Goal: Information Seeking & Learning: Learn about a topic

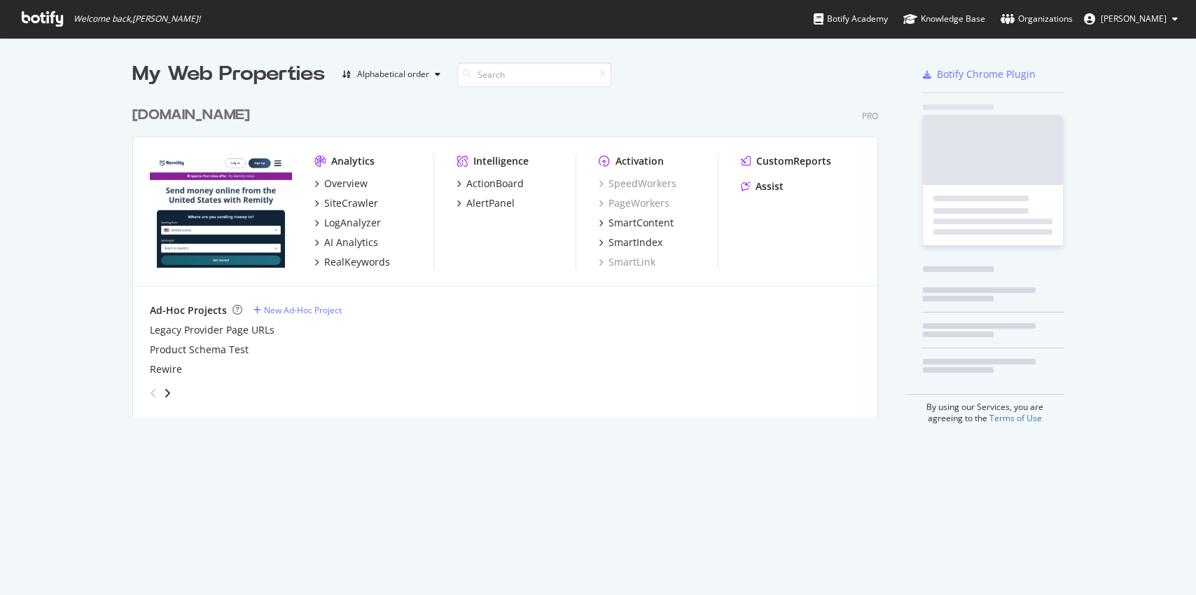
scroll to position [584, 1175]
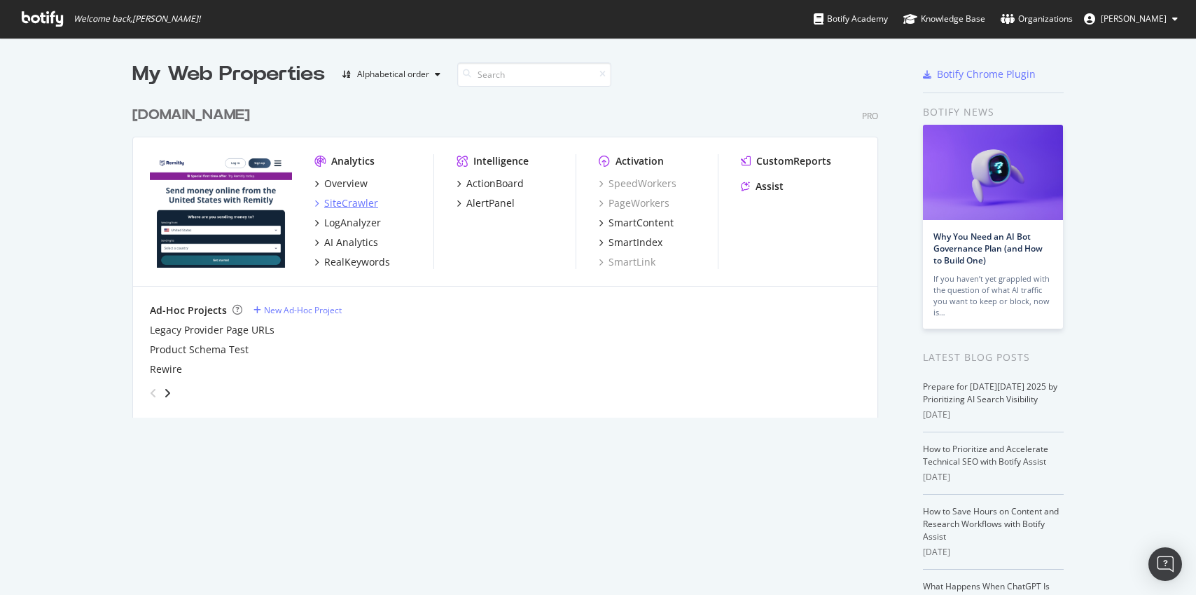
click at [349, 201] on div "SiteCrawler" at bounding box center [351, 203] width 54 height 14
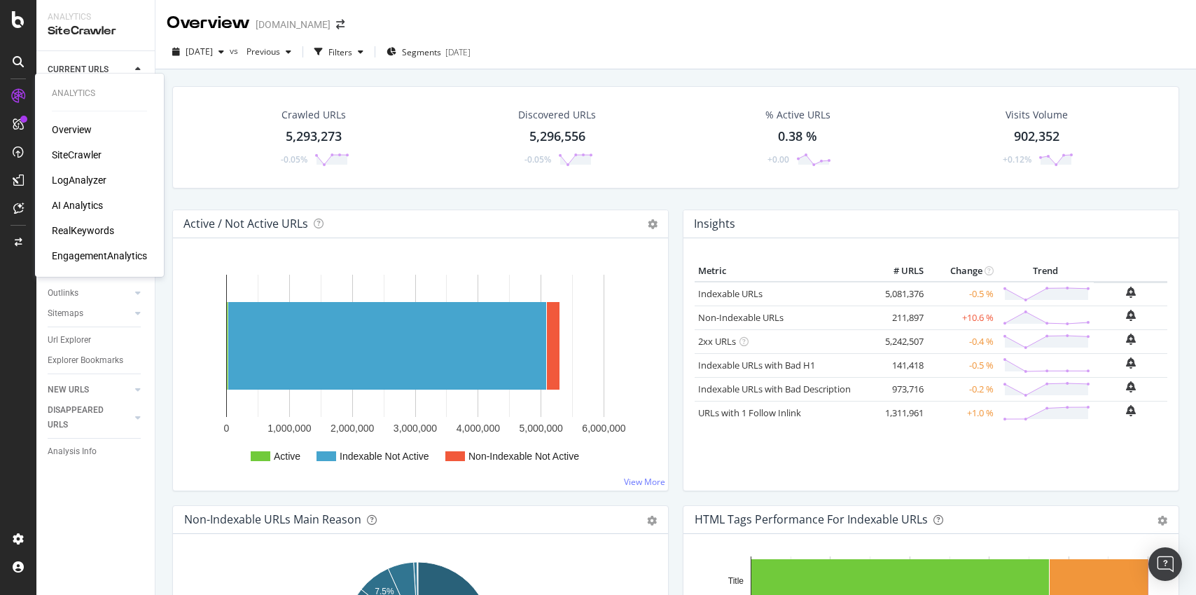
click at [97, 229] on div "RealKeywords" at bounding box center [83, 230] width 62 height 14
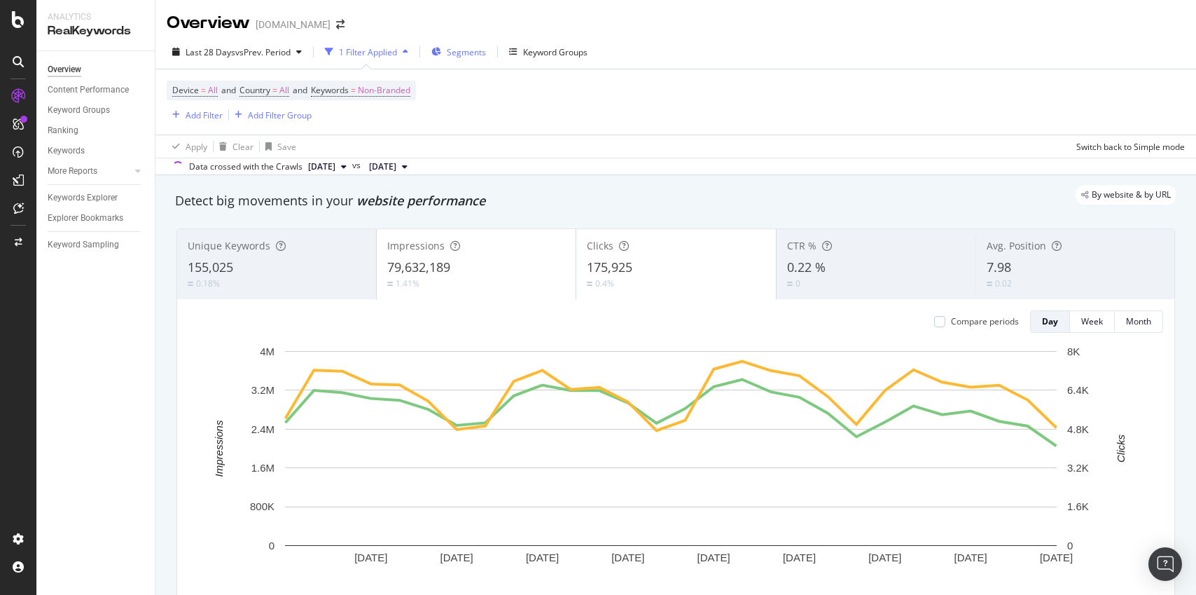
click at [451, 57] on span "Segments" at bounding box center [466, 52] width 39 height 12
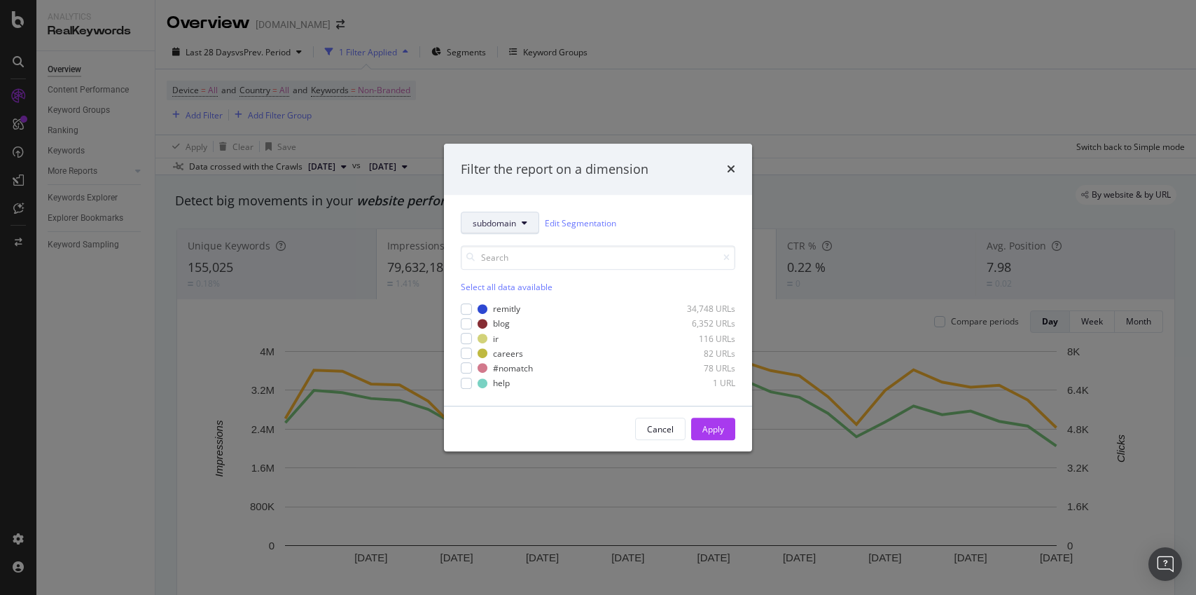
click at [512, 227] on span "subdomain" at bounding box center [494, 223] width 43 height 12
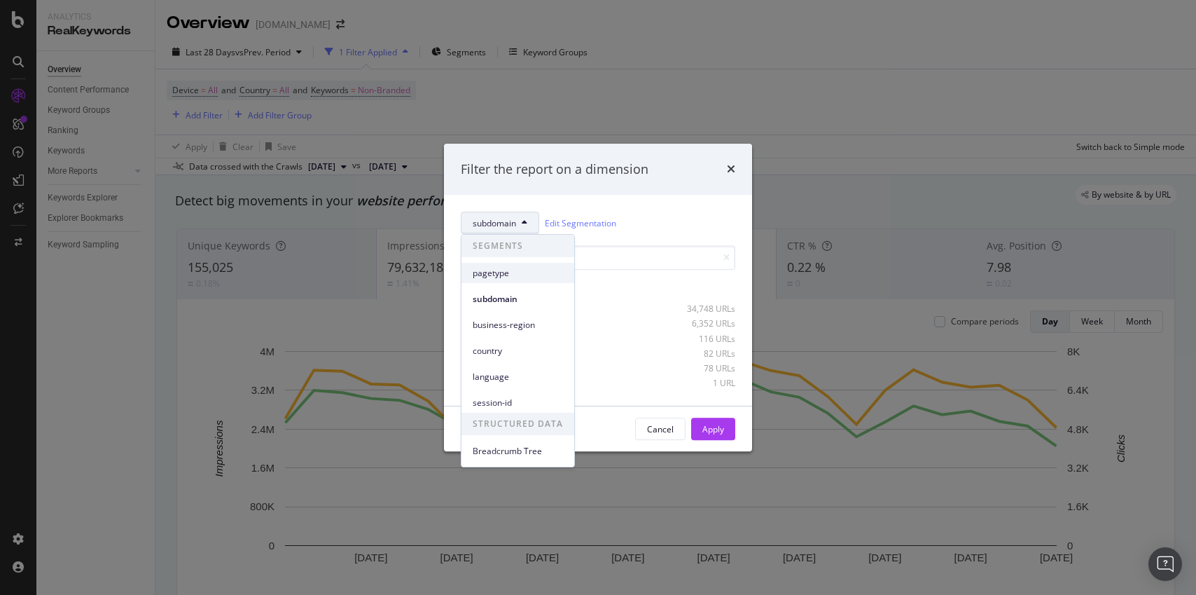
click at [501, 278] on span "pagetype" at bounding box center [518, 273] width 90 height 13
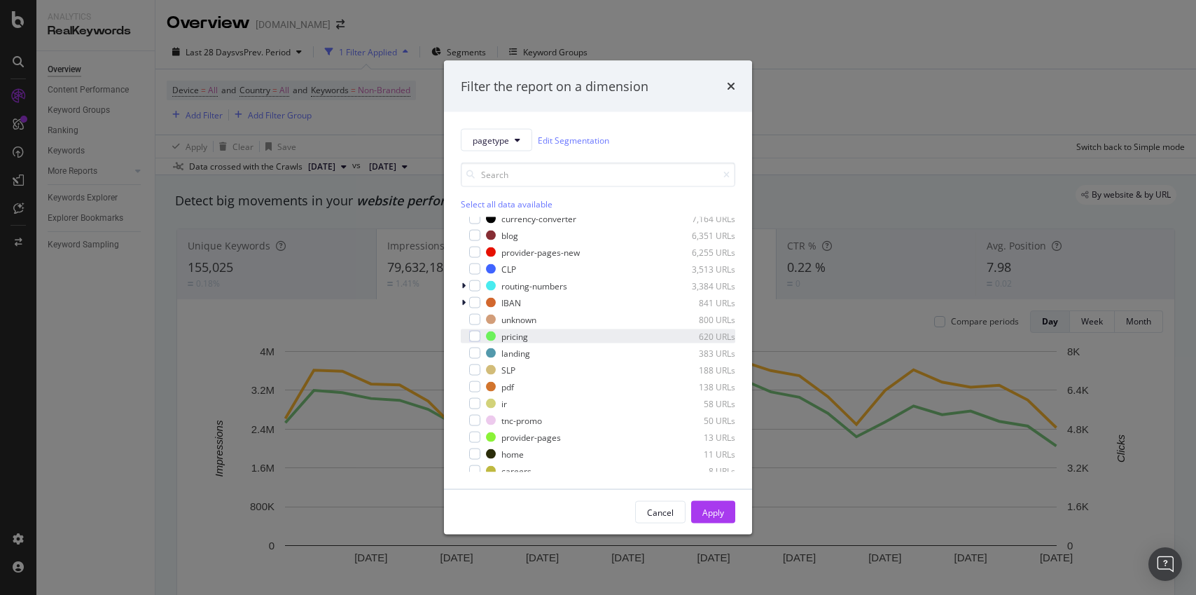
scroll to position [25, 0]
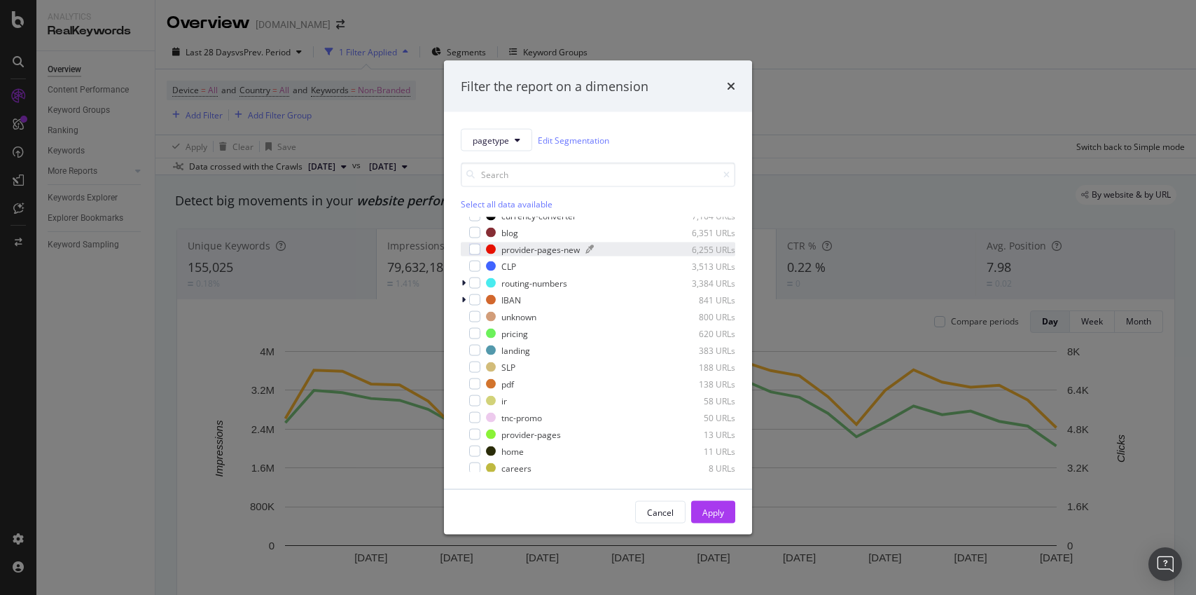
click at [510, 251] on div "provider-pages-new" at bounding box center [540, 249] width 78 height 12
click at [692, 515] on button "Apply" at bounding box center [713, 512] width 44 height 22
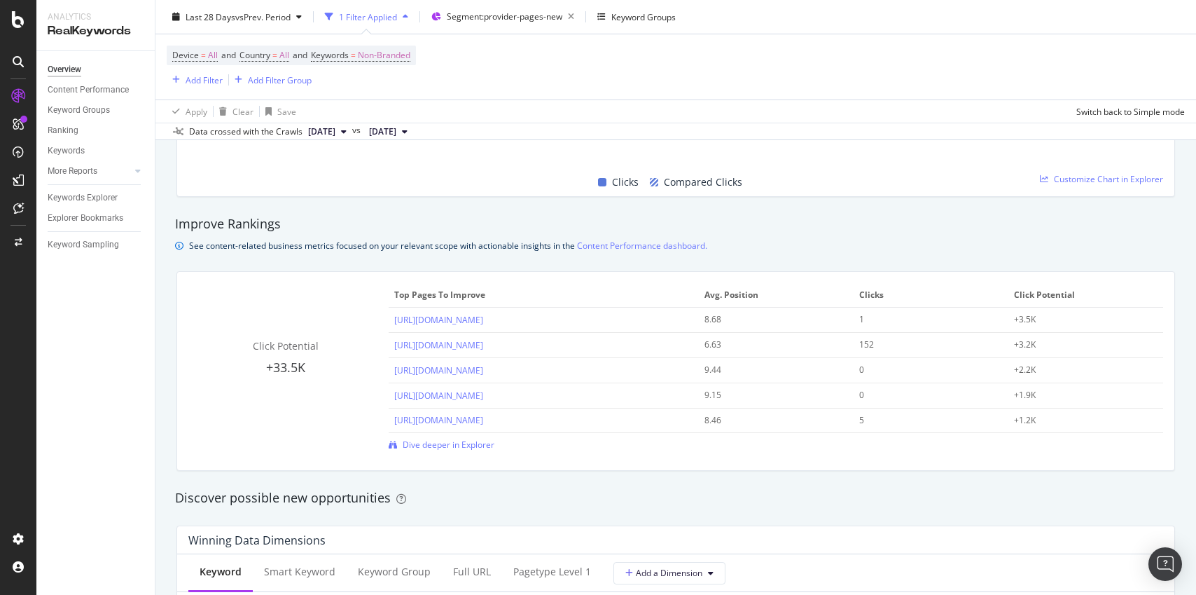
scroll to position [886, 0]
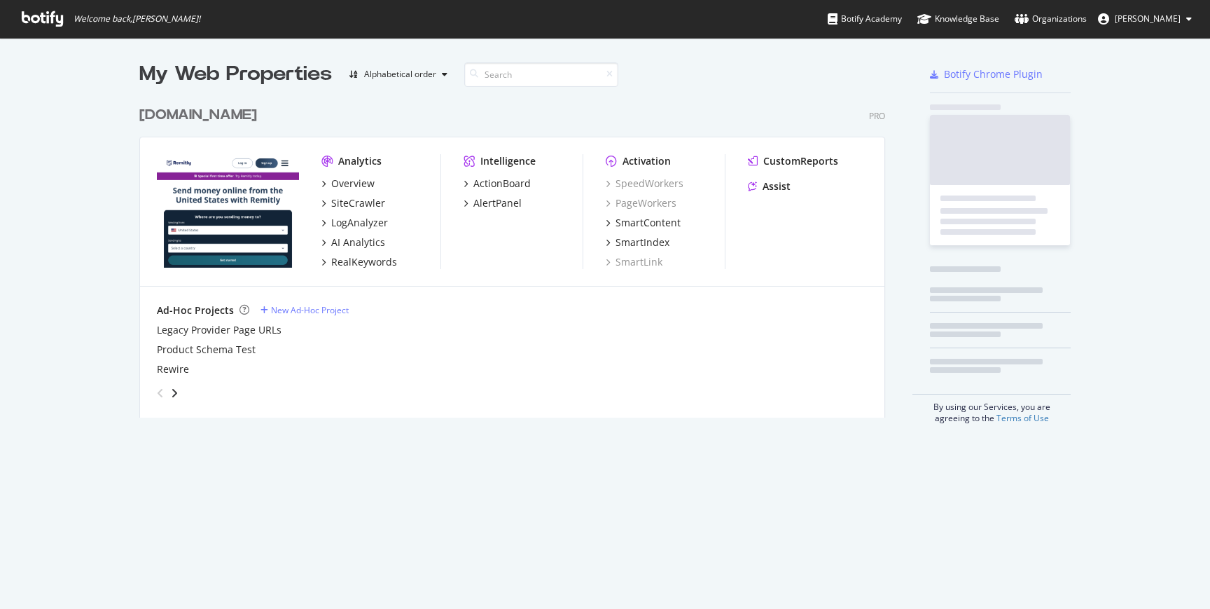
scroll to position [319, 746]
